Goal: Transaction & Acquisition: Purchase product/service

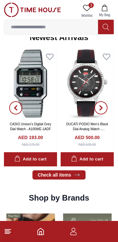
scroll to position [413, 0]
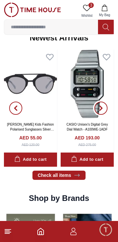
click at [102, 85] on button "button" at bounding box center [101, 108] width 24 height 117
click at [82, 95] on img at bounding box center [87, 84] width 53 height 68
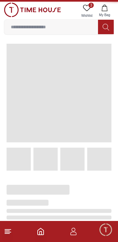
click at [91, 98] on span at bounding box center [59, 93] width 105 height 99
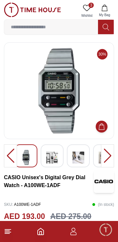
click at [108, 153] on div at bounding box center [107, 155] width 13 height 23
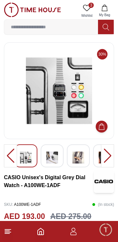
click at [108, 152] on div at bounding box center [107, 155] width 13 height 23
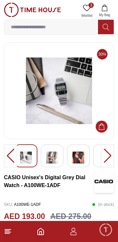
click at [106, 157] on div at bounding box center [107, 155] width 13 height 23
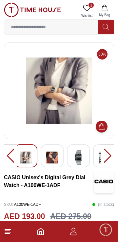
click at [104, 157] on div at bounding box center [107, 155] width 13 height 23
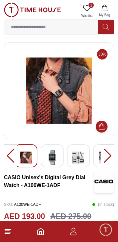
click at [105, 158] on div at bounding box center [107, 155] width 13 height 23
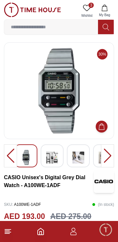
click at [109, 156] on div at bounding box center [107, 155] width 13 height 23
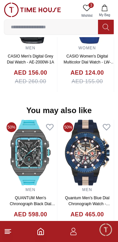
scroll to position [643, 0]
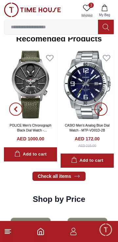
scroll to position [686, 0]
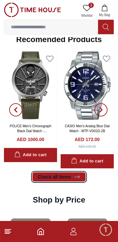
click at [76, 177] on icon at bounding box center [77, 177] width 5 height 2
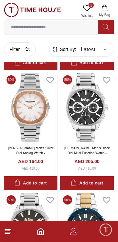
scroll to position [246, 0]
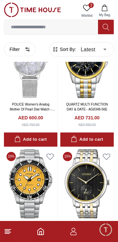
scroll to position [2237, 0]
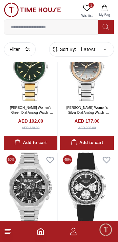
scroll to position [2926, 0]
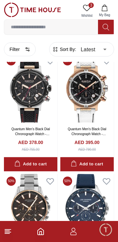
scroll to position [3632, 0]
